Goal: Entertainment & Leisure: Consume media (video, audio)

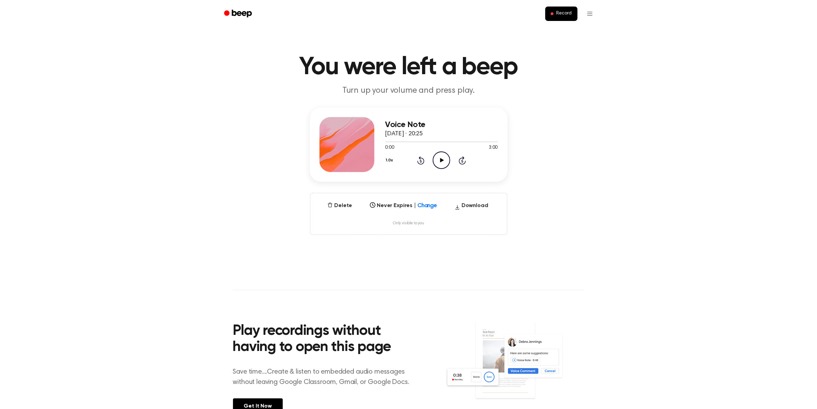
click at [442, 160] on icon at bounding box center [442, 160] width 4 height 4
click at [440, 159] on icon at bounding box center [441, 160] width 3 height 4
click at [438, 157] on icon "Play Audio" at bounding box center [442, 160] width 18 height 18
click at [440, 165] on icon "Pause Audio" at bounding box center [442, 160] width 18 height 18
click at [437, 159] on icon "Play Audio" at bounding box center [442, 160] width 18 height 18
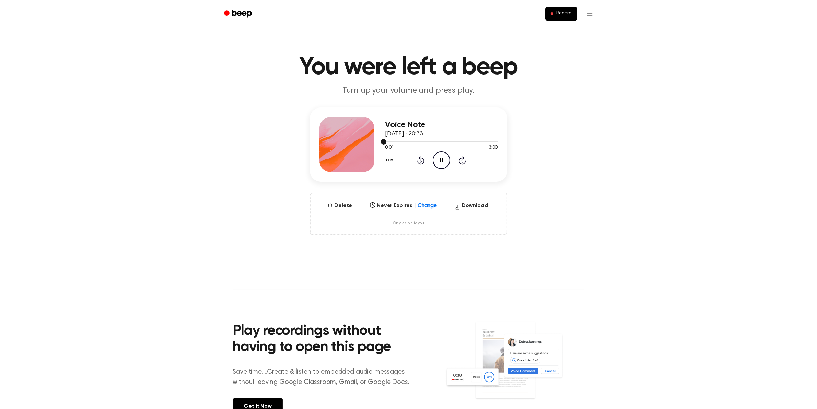
click at [485, 142] on div at bounding box center [441, 141] width 113 height 5
drag, startPoint x: 488, startPoint y: 141, endPoint x: 492, endPoint y: 141, distance: 4.1
click at [491, 141] on div at bounding box center [441, 141] width 113 height 1
click at [495, 141] on div at bounding box center [441, 141] width 113 height 1
